Goal: Communication & Community: Share content

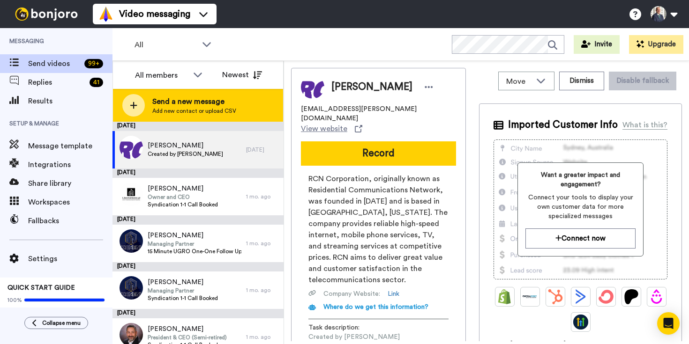
click at [172, 96] on div "Send a new message Add new contact or upload CSV" at bounding box center [198, 105] width 170 height 33
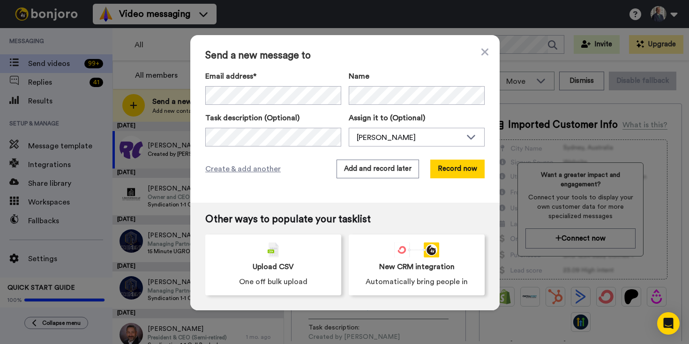
drag, startPoint x: 542, startPoint y: 66, endPoint x: 536, endPoint y: 57, distance: 10.9
click at [541, 66] on div "Send a new message to Email address* Name Task description (Optional) Assign it…" at bounding box center [344, 172] width 689 height 344
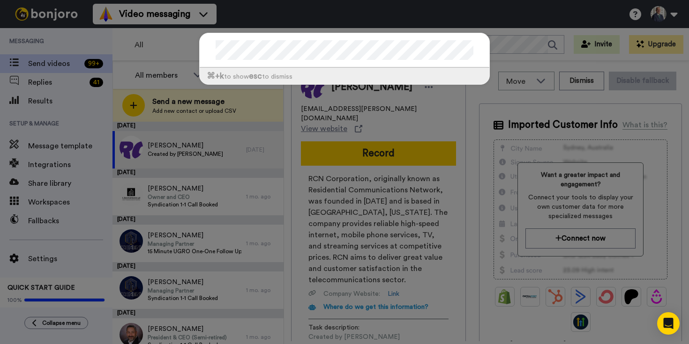
click at [165, 105] on div "⌘ +k to show esc to dismiss" at bounding box center [344, 172] width 689 height 344
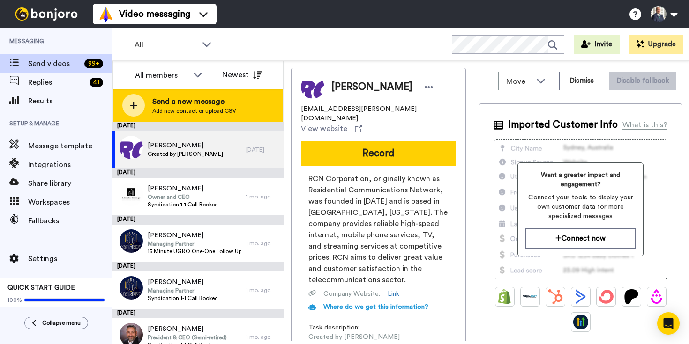
click at [185, 107] on span "Add new contact or upload CSV" at bounding box center [194, 110] width 84 height 7
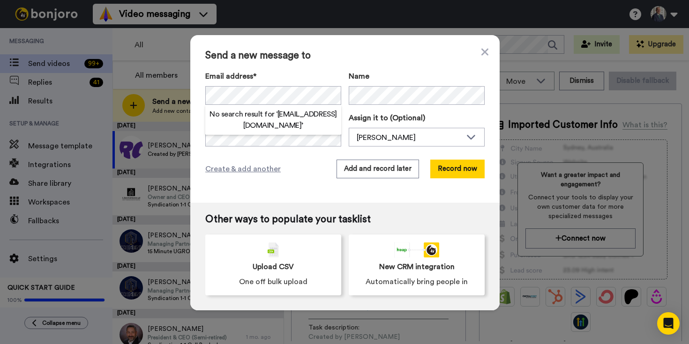
click at [294, 117] on h2 "No search result for ‘ mernalene@gmail.com ’" at bounding box center [273, 120] width 136 height 22
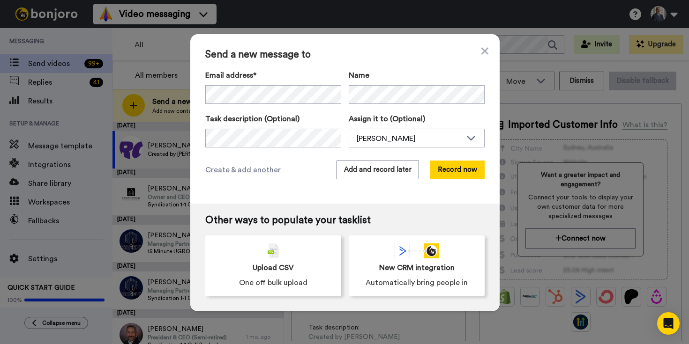
click at [415, 76] on label "Name" at bounding box center [417, 75] width 136 height 11
click at [403, 174] on button "Add and record later" at bounding box center [377, 170] width 82 height 19
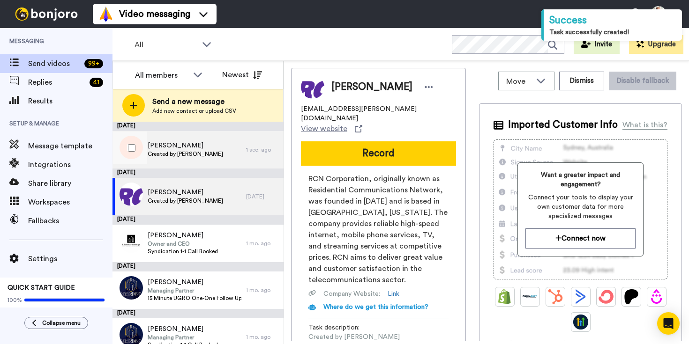
click at [182, 146] on span "[PERSON_NAME]" at bounding box center [185, 145] width 75 height 9
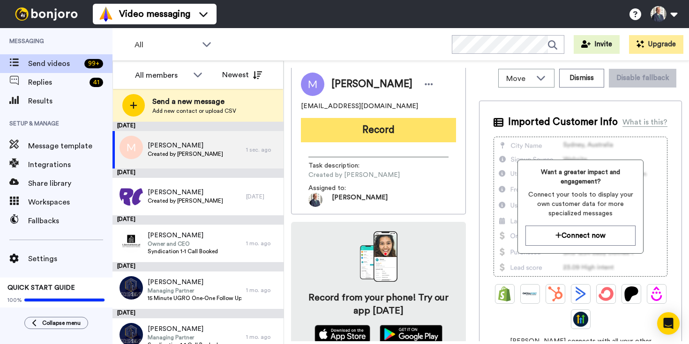
scroll to position [1, 0]
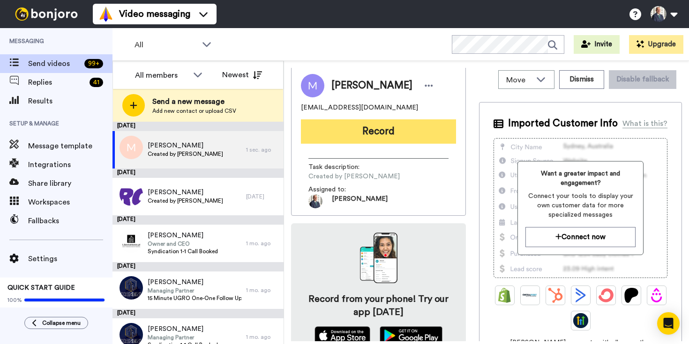
click at [372, 128] on button "Record" at bounding box center [378, 131] width 155 height 24
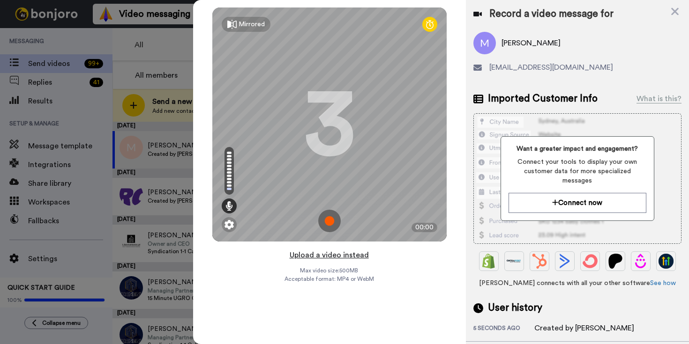
click at [339, 258] on button "Upload a video instead" at bounding box center [329, 255] width 85 height 12
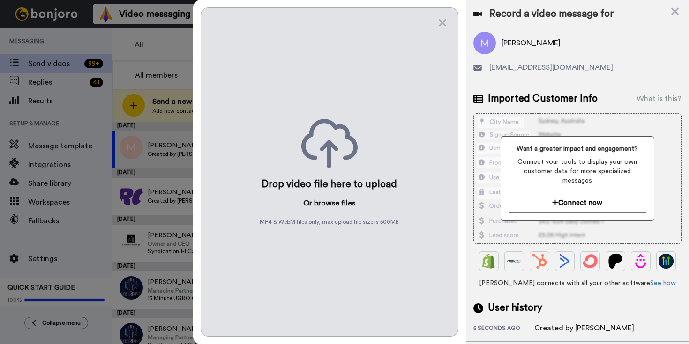
click at [327, 203] on button "browse" at bounding box center [326, 203] width 25 height 11
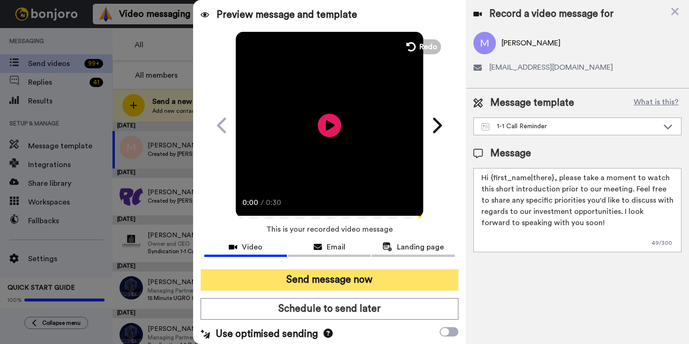
click at [379, 276] on button "Send message now" at bounding box center [330, 280] width 258 height 22
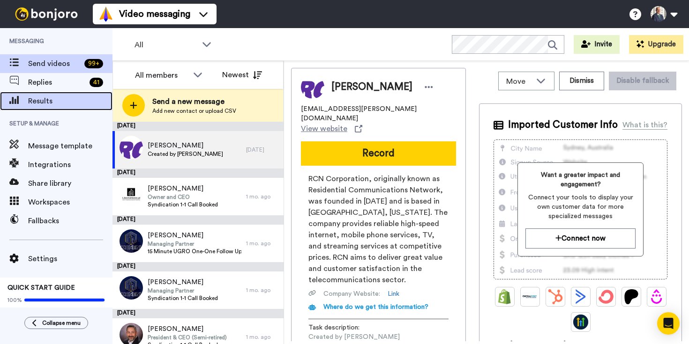
click at [62, 105] on span "Results" at bounding box center [70, 101] width 84 height 11
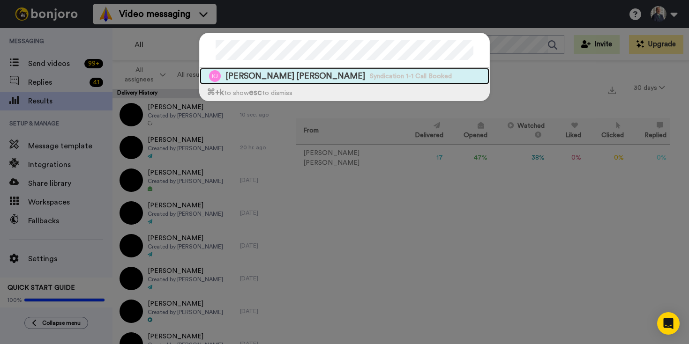
click at [281, 74] on div "[PERSON_NAME] [PERSON_NAME] Syndication 1-1 Call Booked" at bounding box center [345, 76] width 290 height 16
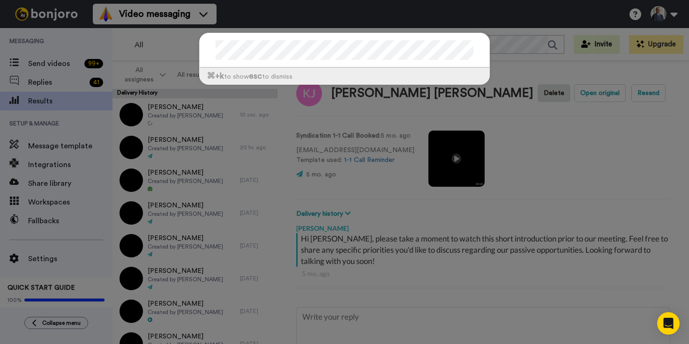
type textarea "x"
click at [187, 35] on div "⌘ +k to show esc to dismiss" at bounding box center [344, 172] width 689 height 344
